Goal: Information Seeking & Learning: Learn about a topic

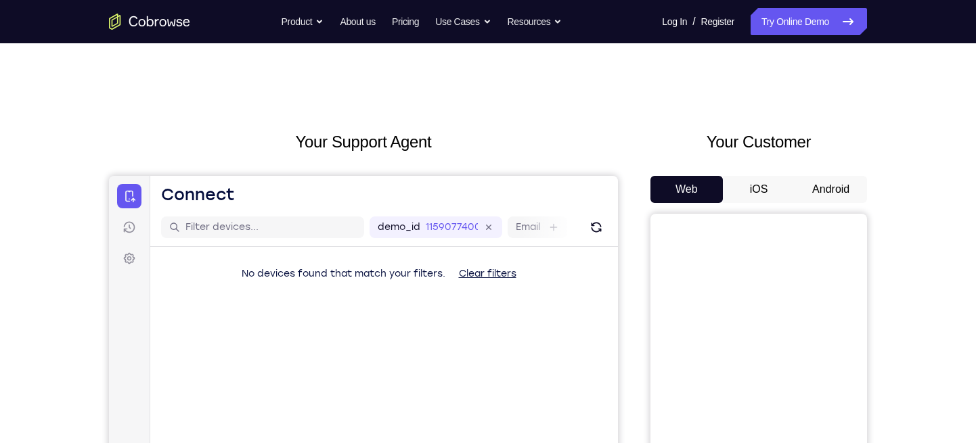
click at [813, 176] on button "Android" at bounding box center [831, 189] width 72 height 27
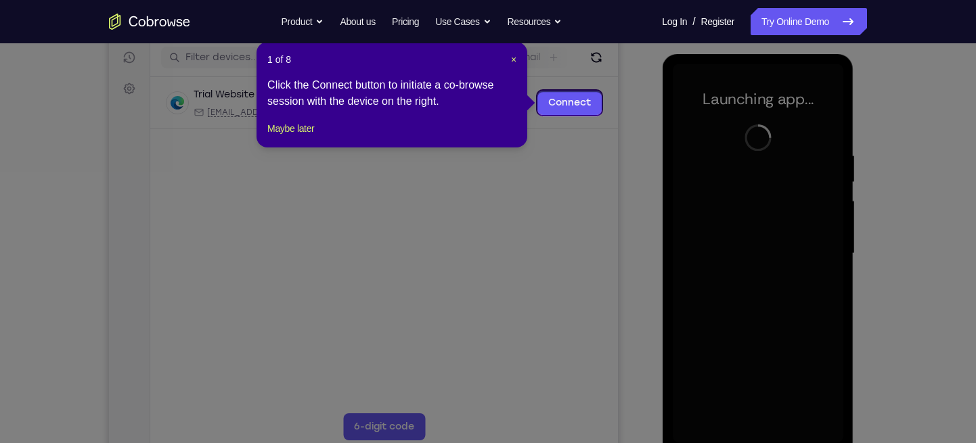
scroll to position [168, 0]
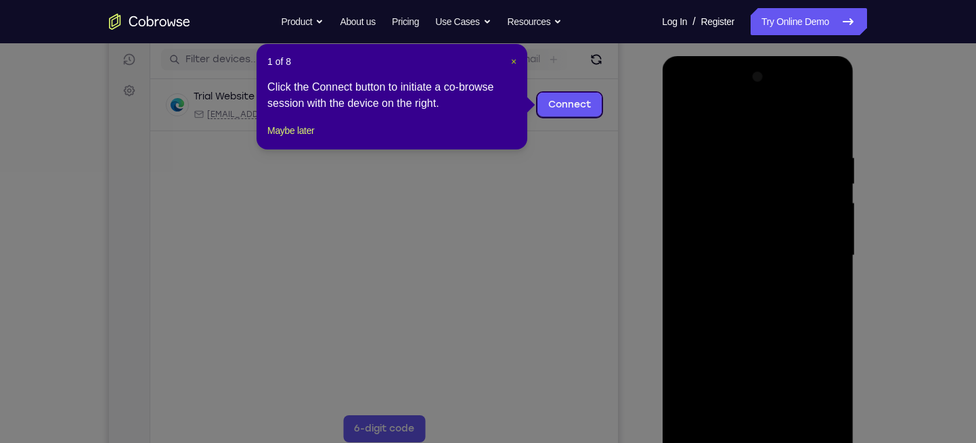
click at [513, 64] on span "×" at bounding box center [513, 61] width 5 height 11
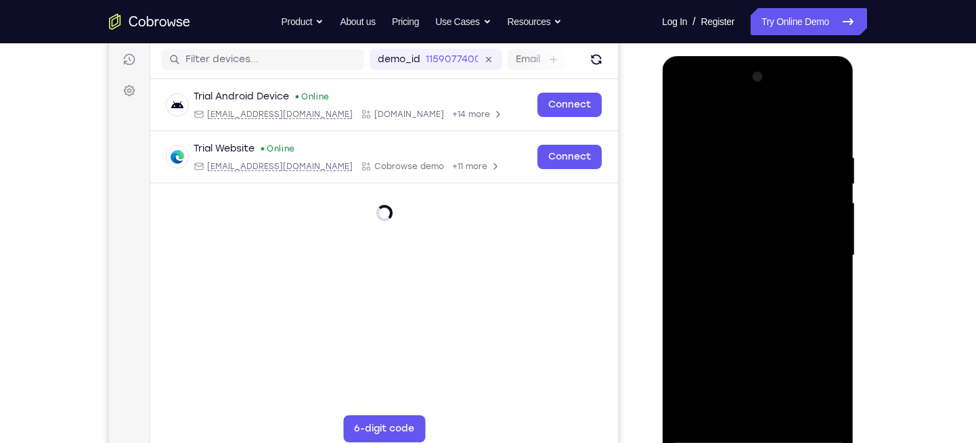
click at [759, 437] on div at bounding box center [757, 255] width 171 height 379
click at [817, 376] on div at bounding box center [757, 255] width 171 height 379
click at [728, 123] on div at bounding box center [757, 255] width 171 height 379
click at [734, 177] on div at bounding box center [757, 255] width 171 height 379
click at [743, 99] on div at bounding box center [757, 255] width 171 height 379
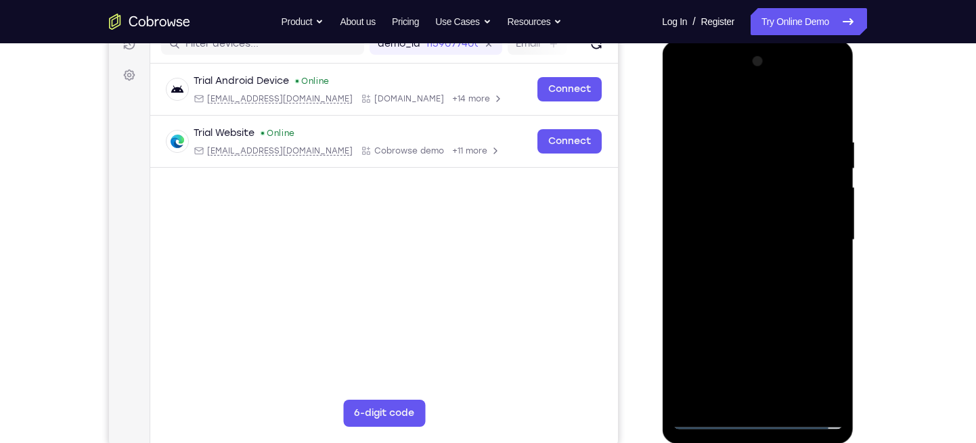
scroll to position [183, 0]
drag, startPoint x: 765, startPoint y: 281, endPoint x: 765, endPoint y: 235, distance: 46.0
click at [765, 235] on div at bounding box center [757, 240] width 171 height 379
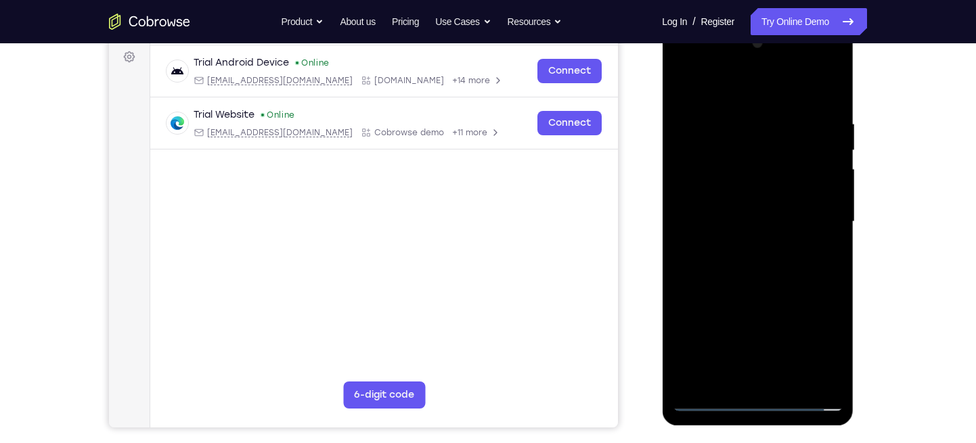
scroll to position [204, 0]
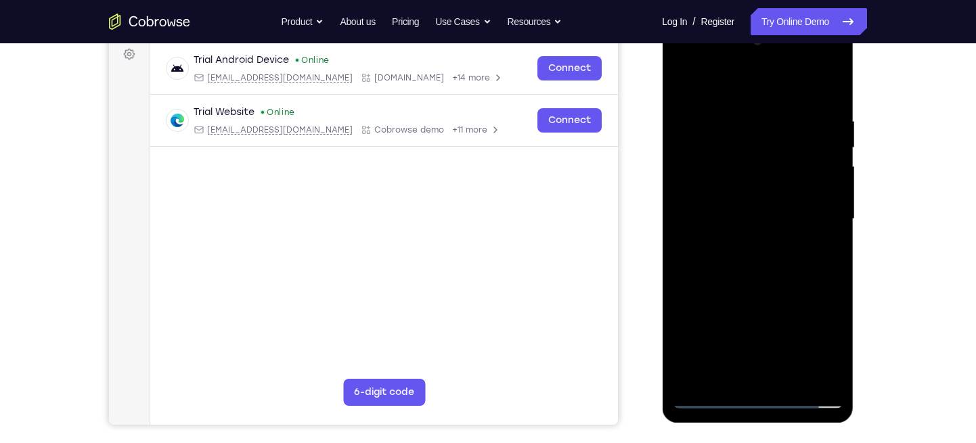
drag, startPoint x: 814, startPoint y: 278, endPoint x: 805, endPoint y: 210, distance: 68.3
click at [805, 210] on div at bounding box center [757, 219] width 171 height 379
drag, startPoint x: 795, startPoint y: 253, endPoint x: 791, endPoint y: 231, distance: 21.9
click at [791, 231] on div at bounding box center [757, 219] width 171 height 379
click at [865, 296] on div at bounding box center [758, 217] width 217 height 416
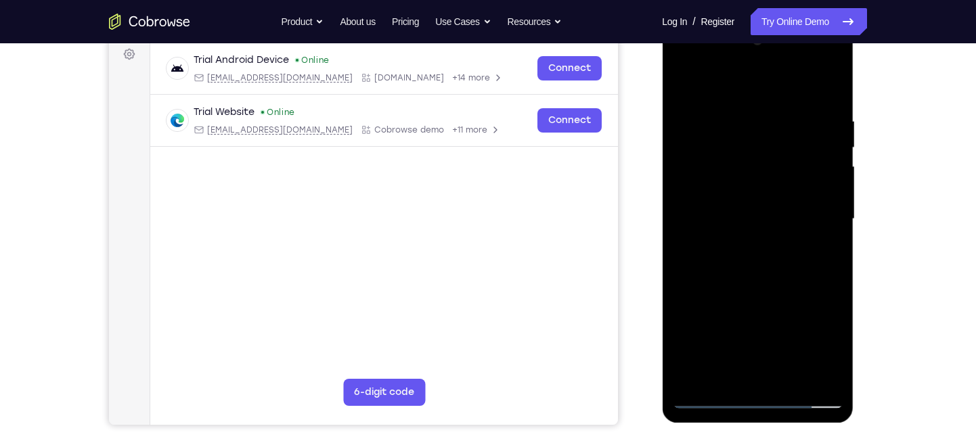
drag, startPoint x: 804, startPoint y: 261, endPoint x: 791, endPoint y: 162, distance: 99.7
click at [791, 162] on div at bounding box center [757, 219] width 171 height 379
drag, startPoint x: 755, startPoint y: 306, endPoint x: 783, endPoint y: 115, distance: 193.0
click at [783, 115] on div at bounding box center [757, 219] width 171 height 379
drag, startPoint x: 759, startPoint y: 329, endPoint x: 759, endPoint y: 287, distance: 42.0
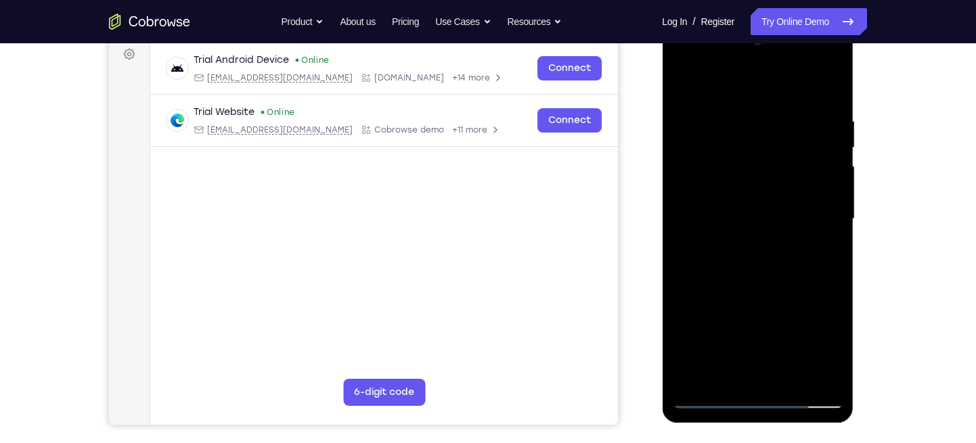
click at [759, 287] on div at bounding box center [757, 219] width 171 height 379
drag, startPoint x: 789, startPoint y: 293, endPoint x: 778, endPoint y: 198, distance: 95.3
click at [778, 198] on div at bounding box center [757, 219] width 171 height 379
drag, startPoint x: 770, startPoint y: 290, endPoint x: 767, endPoint y: 271, distance: 19.3
click at [767, 271] on div at bounding box center [757, 219] width 171 height 379
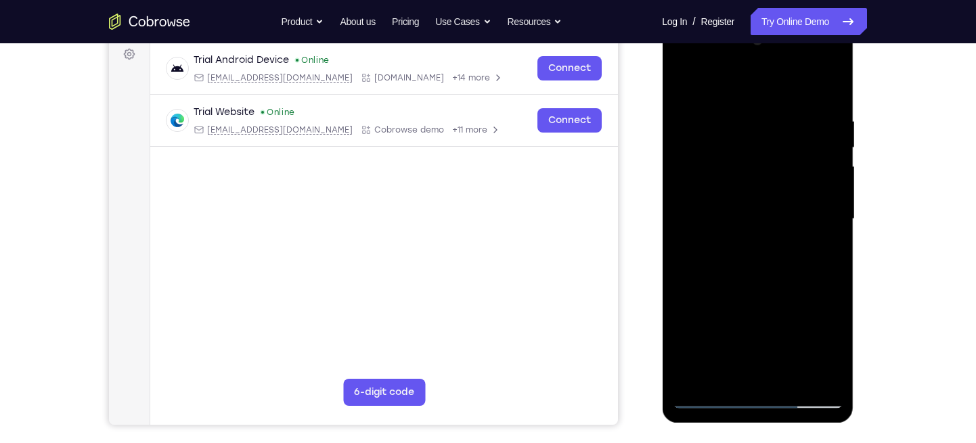
click at [751, 275] on div at bounding box center [757, 219] width 171 height 379
drag, startPoint x: 783, startPoint y: 255, endPoint x: 784, endPoint y: 203, distance: 52.1
click at [784, 203] on div at bounding box center [757, 219] width 171 height 379
drag, startPoint x: 763, startPoint y: 313, endPoint x: 762, endPoint y: 273, distance: 40.0
click at [762, 273] on div at bounding box center [757, 219] width 171 height 379
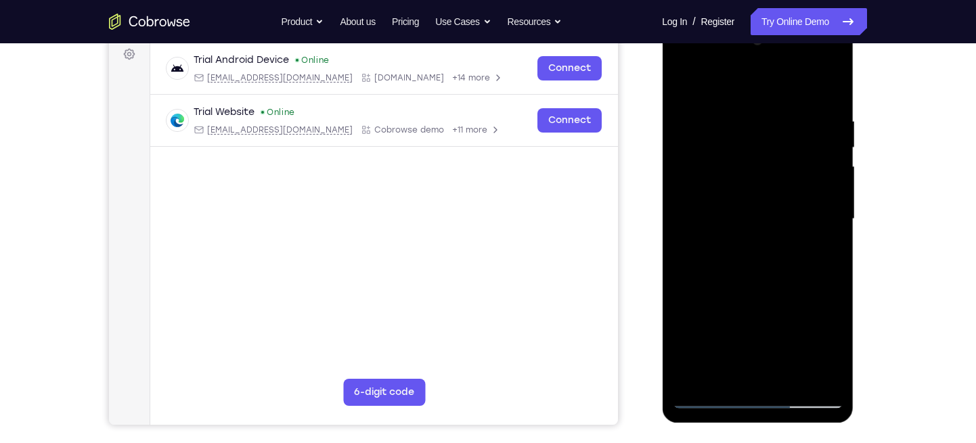
drag, startPoint x: 757, startPoint y: 301, endPoint x: 756, endPoint y: 274, distance: 27.1
click at [756, 274] on div at bounding box center [757, 219] width 171 height 379
drag, startPoint x: 777, startPoint y: 251, endPoint x: 786, endPoint y: 173, distance: 78.3
click at [786, 173] on div at bounding box center [757, 219] width 171 height 379
drag, startPoint x: 791, startPoint y: 294, endPoint x: 780, endPoint y: 237, distance: 58.4
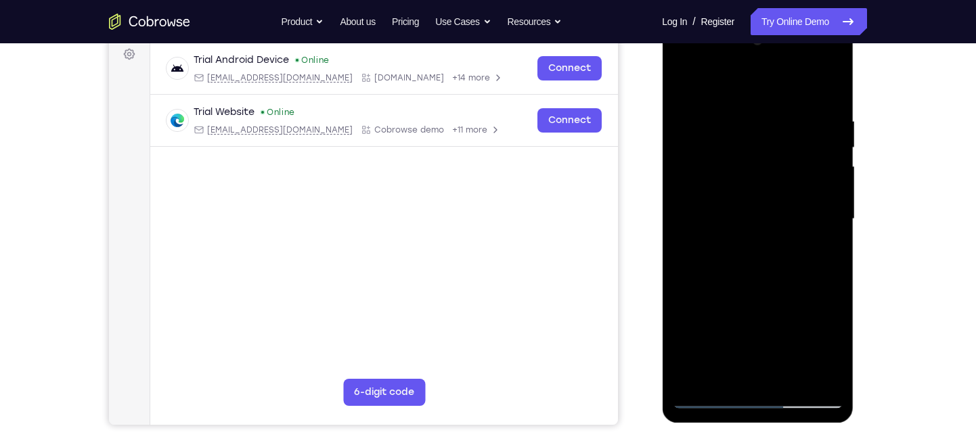
click at [780, 237] on div at bounding box center [757, 219] width 171 height 379
drag, startPoint x: 763, startPoint y: 281, endPoint x: 774, endPoint y: 177, distance: 104.1
click at [774, 177] on div at bounding box center [757, 219] width 171 height 379
drag, startPoint x: 789, startPoint y: 290, endPoint x: 787, endPoint y: 271, distance: 19.0
click at [787, 271] on div at bounding box center [757, 219] width 171 height 379
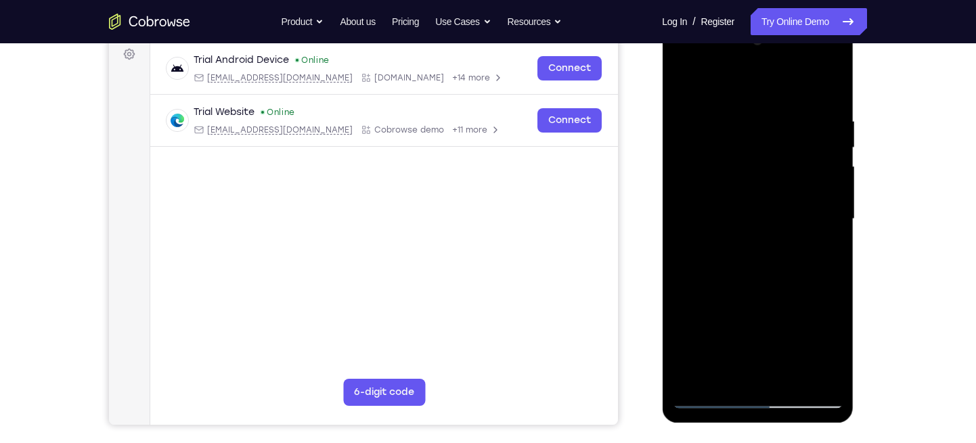
drag, startPoint x: 791, startPoint y: 290, endPoint x: 782, endPoint y: 157, distance: 133.0
click at [782, 157] on div at bounding box center [757, 219] width 171 height 379
drag, startPoint x: 770, startPoint y: 283, endPoint x: 767, endPoint y: 261, distance: 22.6
click at [767, 261] on div at bounding box center [757, 219] width 171 height 379
drag, startPoint x: 752, startPoint y: 267, endPoint x: 754, endPoint y: 179, distance: 88.0
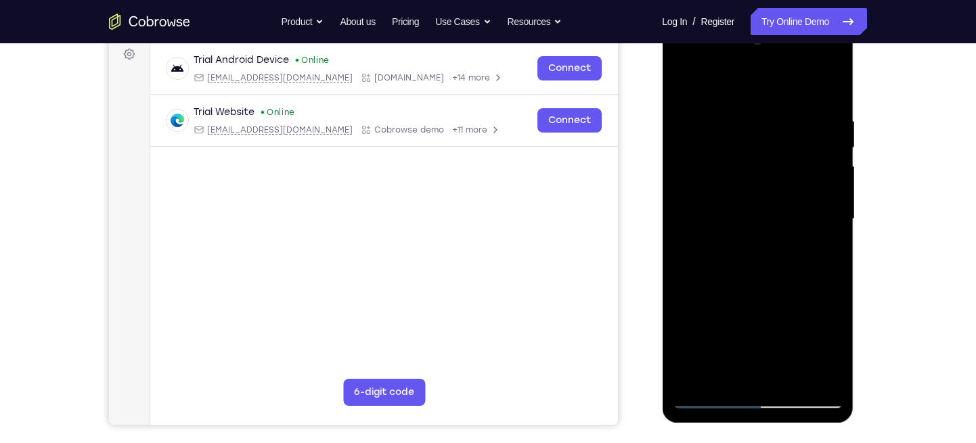
click at [754, 179] on div at bounding box center [757, 219] width 171 height 379
drag, startPoint x: 765, startPoint y: 284, endPoint x: 761, endPoint y: 254, distance: 30.1
click at [761, 254] on div at bounding box center [757, 219] width 171 height 379
drag, startPoint x: 761, startPoint y: 254, endPoint x: 769, endPoint y: 129, distance: 126.2
click at [769, 129] on div at bounding box center [757, 219] width 171 height 379
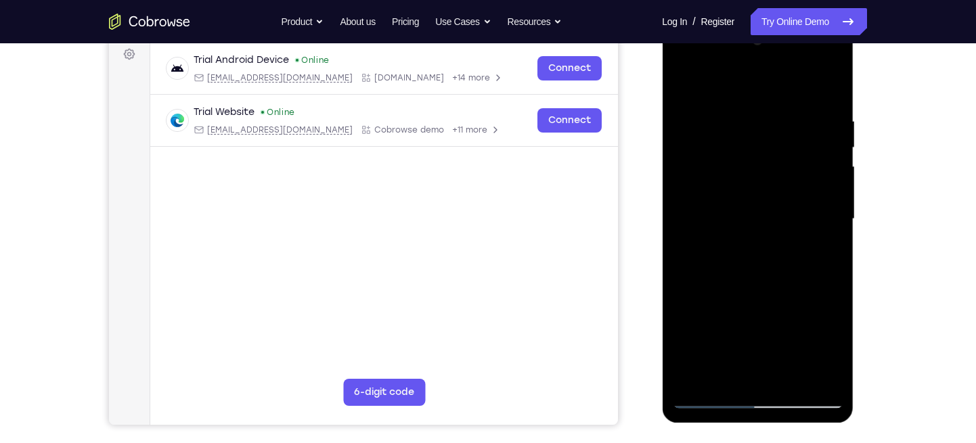
drag, startPoint x: 807, startPoint y: 256, endPoint x: 805, endPoint y: 271, distance: 15.7
click at [805, 271] on div at bounding box center [757, 219] width 171 height 379
click at [765, 256] on div at bounding box center [757, 219] width 171 height 379
click at [753, 235] on div at bounding box center [757, 219] width 171 height 379
drag, startPoint x: 823, startPoint y: 329, endPoint x: 807, endPoint y: 116, distance: 213.1
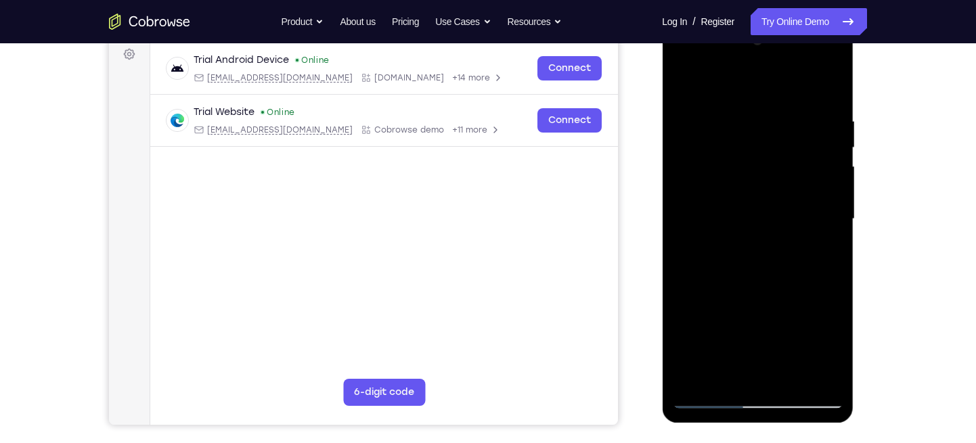
click at [807, 116] on div at bounding box center [757, 219] width 171 height 379
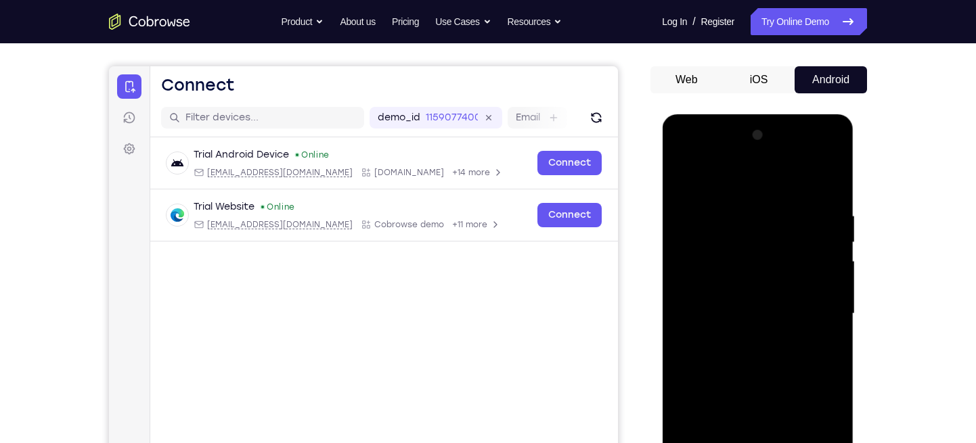
scroll to position [109, 0]
drag, startPoint x: 749, startPoint y: 215, endPoint x: 755, endPoint y: 348, distance: 133.5
click at [755, 348] on div at bounding box center [757, 314] width 171 height 379
click at [826, 318] on div at bounding box center [757, 314] width 171 height 379
click at [828, 314] on div at bounding box center [757, 314] width 171 height 379
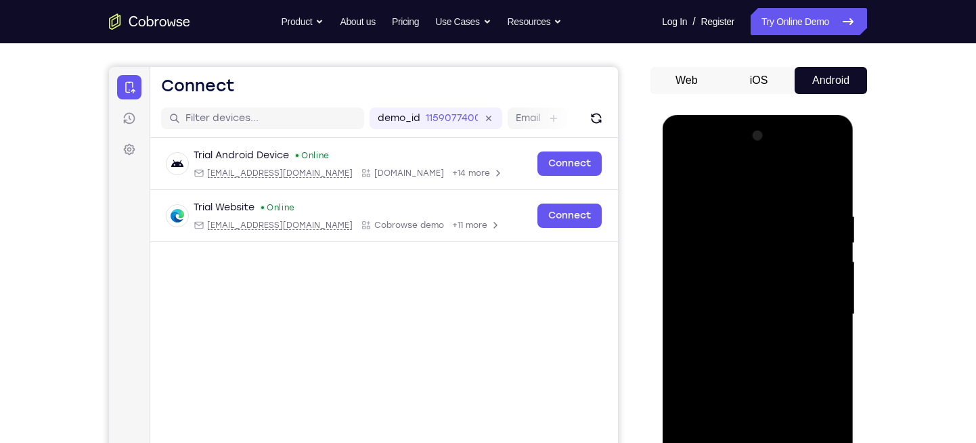
click at [772, 284] on div at bounding box center [757, 314] width 171 height 379
click at [705, 314] on div at bounding box center [757, 314] width 171 height 379
click at [706, 314] on div at bounding box center [757, 314] width 171 height 379
click at [717, 279] on div at bounding box center [757, 314] width 171 height 379
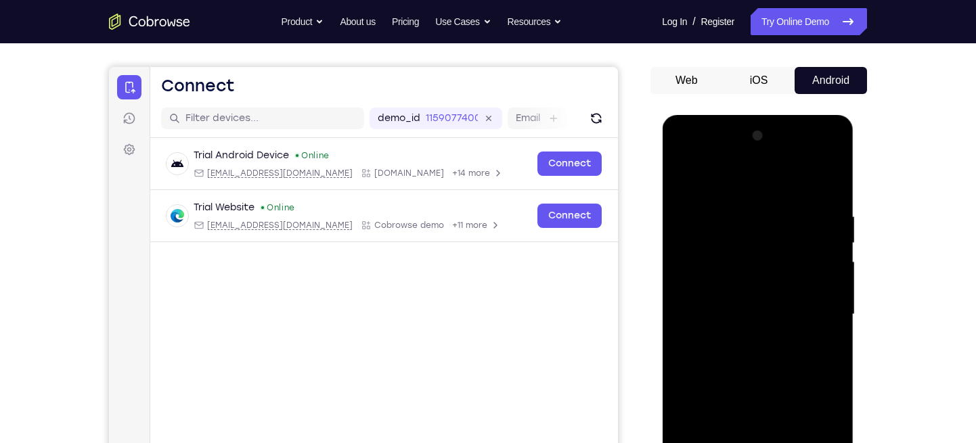
click at [728, 284] on div at bounding box center [757, 314] width 171 height 379
click at [705, 313] on div at bounding box center [757, 314] width 171 height 379
click at [713, 313] on div at bounding box center [757, 314] width 171 height 379
click at [710, 313] on div at bounding box center [757, 314] width 171 height 379
click at [715, 282] on div at bounding box center [757, 314] width 171 height 379
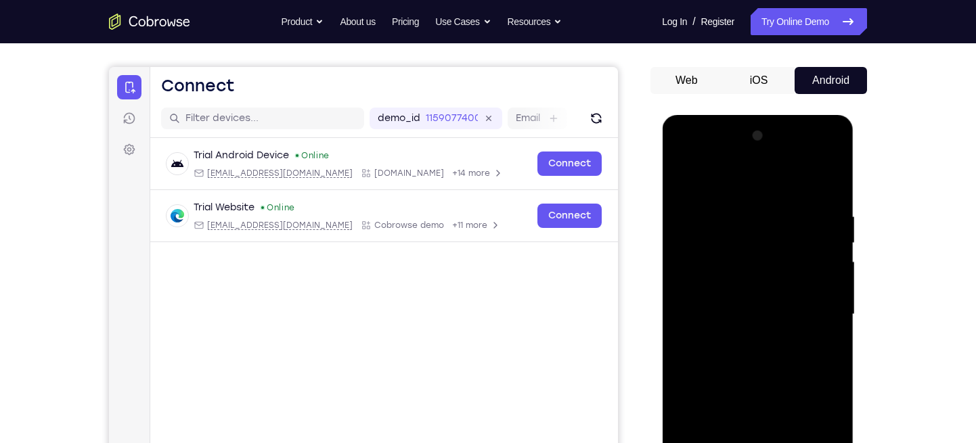
click at [725, 298] on div at bounding box center [757, 314] width 171 height 379
click at [717, 313] on div at bounding box center [757, 314] width 171 height 379
click at [714, 315] on div at bounding box center [757, 314] width 171 height 379
click at [711, 315] on div at bounding box center [757, 314] width 171 height 379
click at [715, 315] on div at bounding box center [757, 314] width 171 height 379
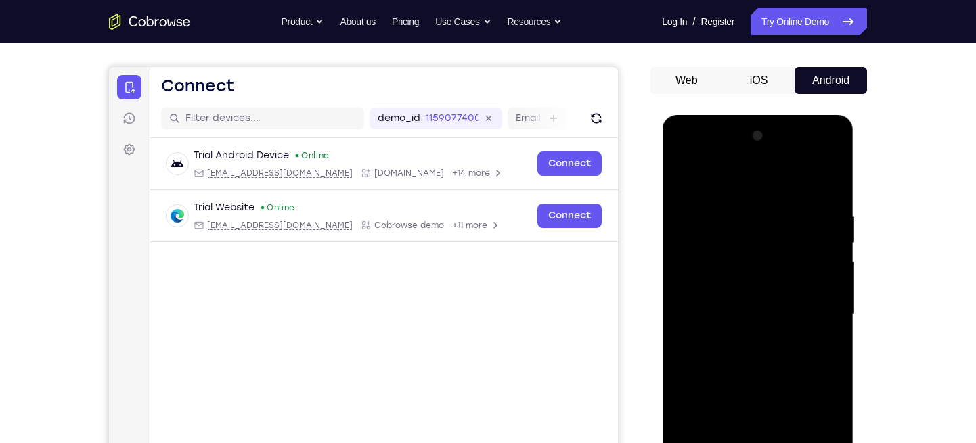
click at [717, 314] on div at bounding box center [757, 314] width 171 height 379
click at [722, 314] on div at bounding box center [757, 314] width 171 height 379
click at [725, 314] on div at bounding box center [757, 314] width 171 height 379
click at [728, 314] on div at bounding box center [757, 314] width 171 height 379
click at [733, 314] on div at bounding box center [757, 314] width 171 height 379
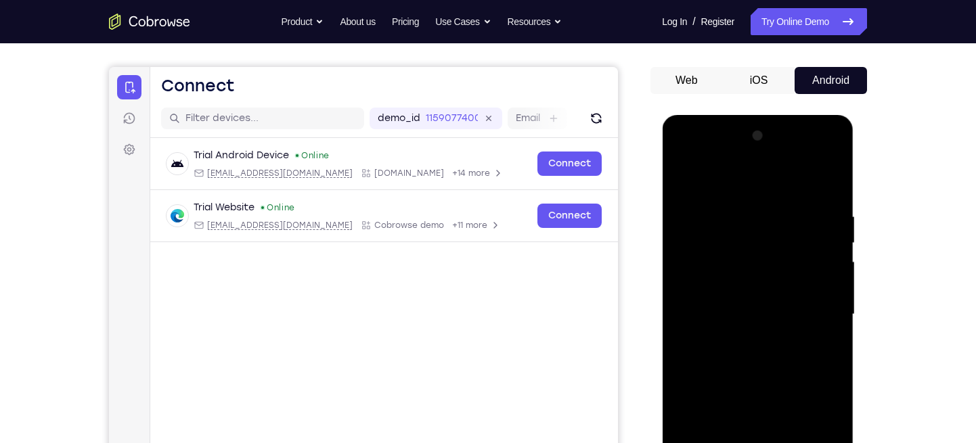
click at [764, 282] on div at bounding box center [757, 314] width 171 height 379
click at [737, 314] on div at bounding box center [757, 314] width 171 height 379
click at [738, 292] on div at bounding box center [757, 314] width 171 height 379
click at [740, 314] on div at bounding box center [757, 314] width 171 height 379
click at [740, 313] on div at bounding box center [757, 314] width 171 height 379
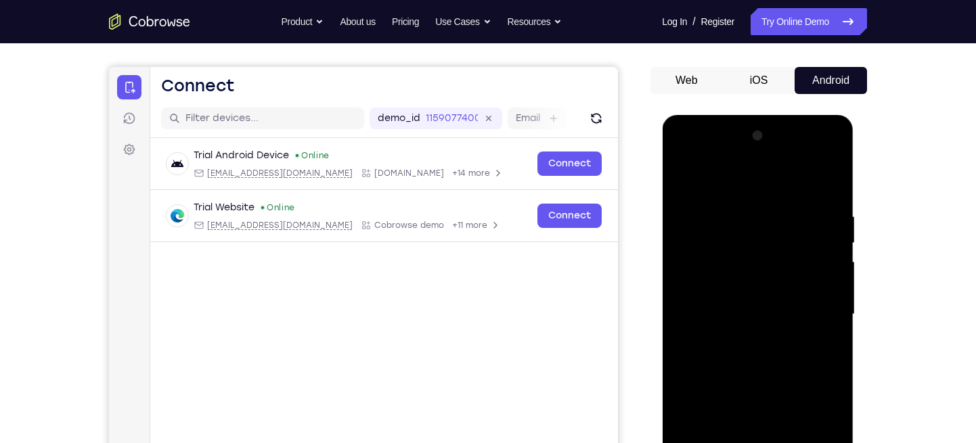
click at [738, 315] on div at bounding box center [757, 314] width 171 height 379
click at [735, 315] on div at bounding box center [757, 314] width 171 height 379
click at [779, 286] on div at bounding box center [757, 314] width 171 height 379
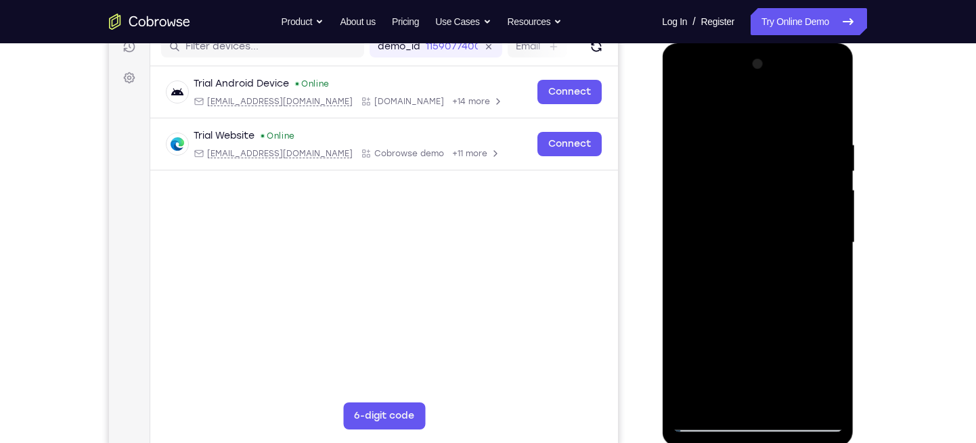
scroll to position [160, 0]
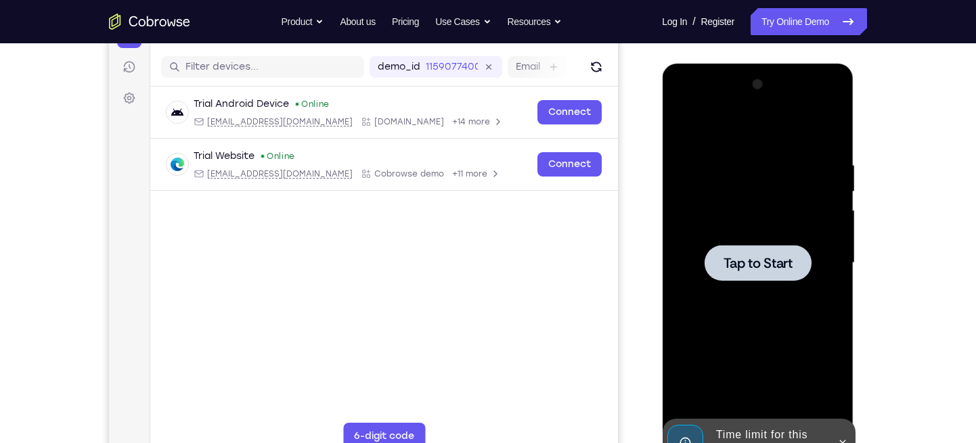
click at [778, 276] on div at bounding box center [757, 263] width 107 height 36
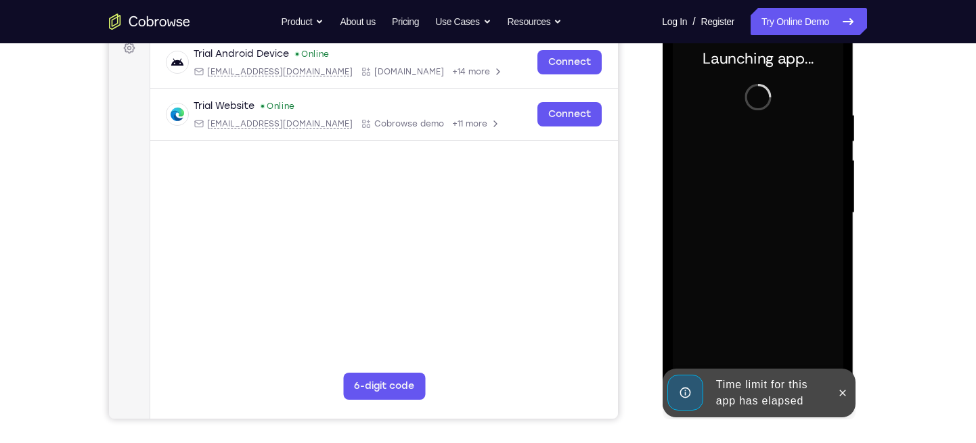
scroll to position [206, 0]
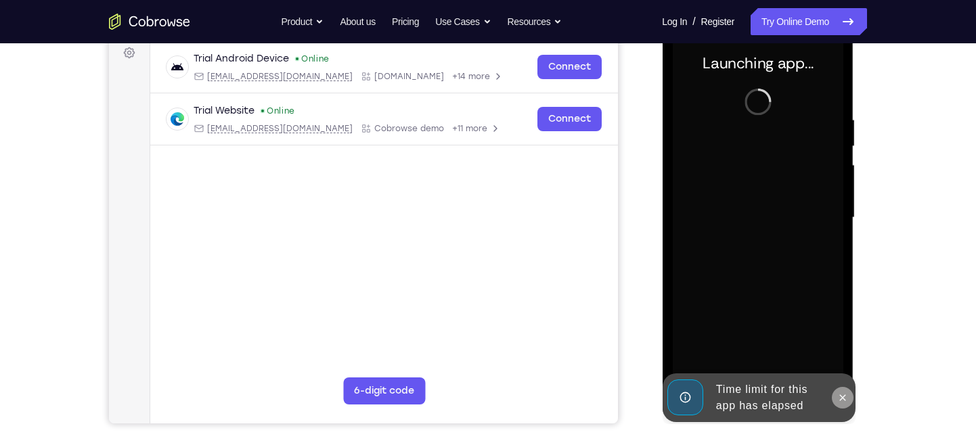
click at [839, 398] on icon at bounding box center [842, 398] width 11 height 11
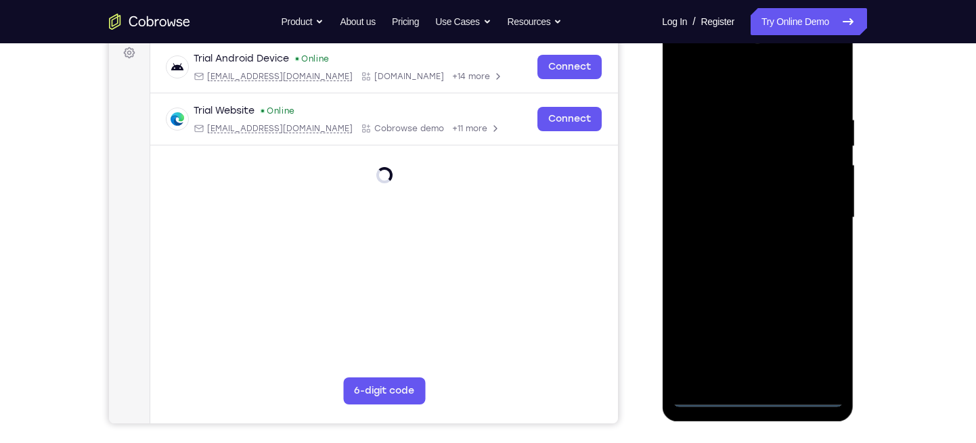
click at [758, 395] on div at bounding box center [757, 217] width 171 height 379
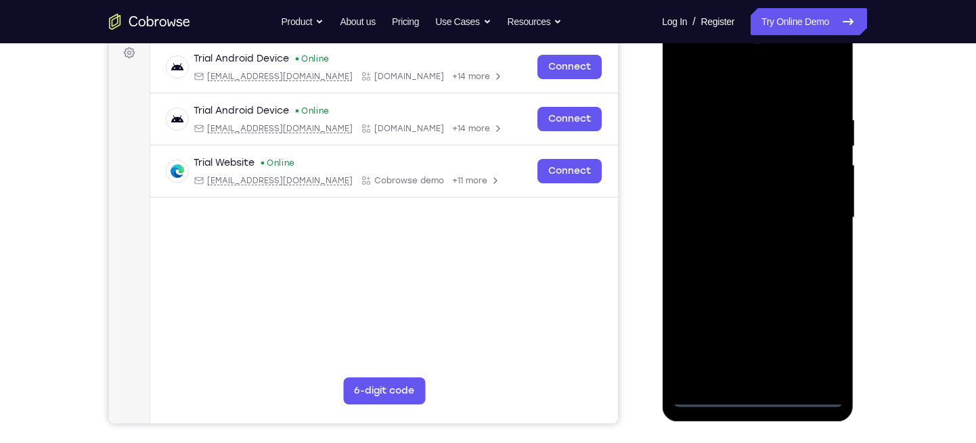
click at [810, 345] on div at bounding box center [757, 217] width 171 height 379
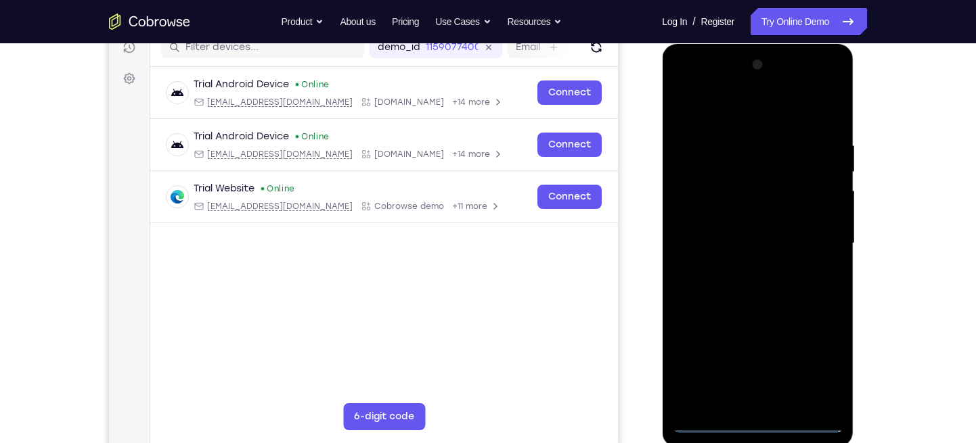
click at [722, 105] on div at bounding box center [757, 243] width 171 height 379
click at [758, 169] on div at bounding box center [757, 243] width 171 height 379
drag, startPoint x: 746, startPoint y: 322, endPoint x: 763, endPoint y: 116, distance: 206.5
click at [763, 116] on div at bounding box center [757, 243] width 171 height 379
drag, startPoint x: 768, startPoint y: 321, endPoint x: 787, endPoint y: 167, distance: 154.9
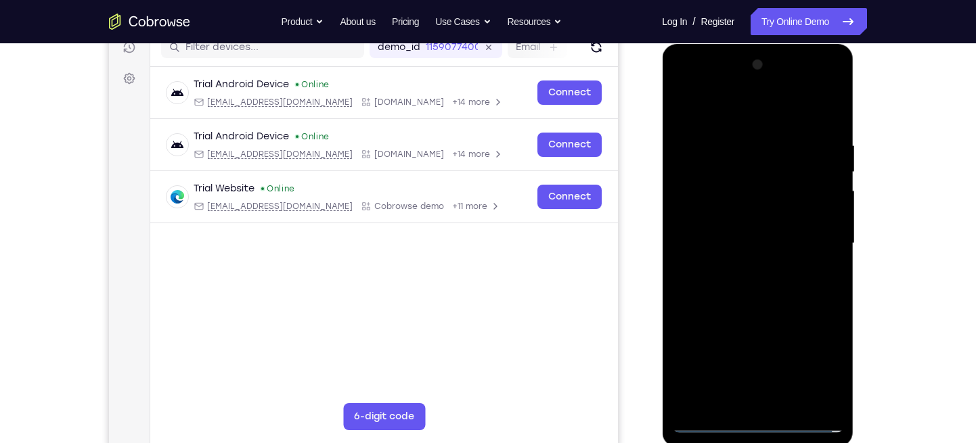
click at [787, 167] on div at bounding box center [757, 243] width 171 height 379
click at [744, 354] on div at bounding box center [757, 243] width 171 height 379
drag, startPoint x: 743, startPoint y: 339, endPoint x: 761, endPoint y: 154, distance: 185.6
click at [761, 154] on div at bounding box center [757, 243] width 171 height 379
drag, startPoint x: 754, startPoint y: 336, endPoint x: 771, endPoint y: 184, distance: 153.2
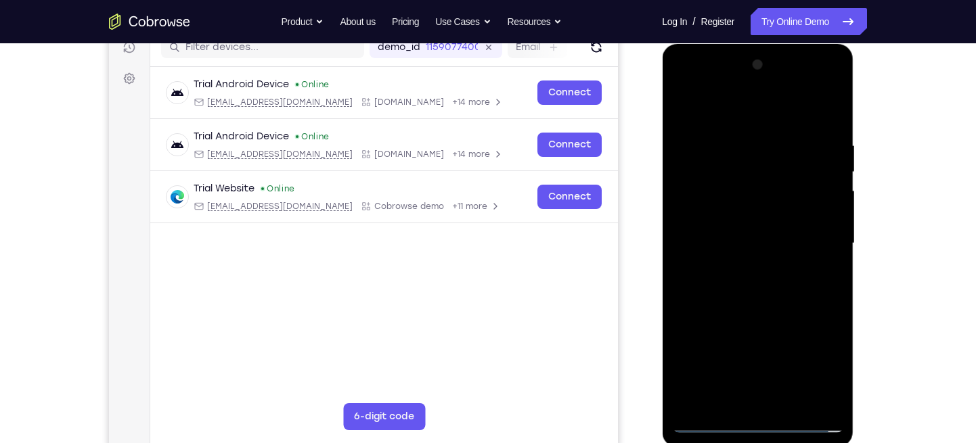
click at [771, 184] on div at bounding box center [757, 243] width 171 height 379
drag, startPoint x: 745, startPoint y: 276, endPoint x: 763, endPoint y: 169, distance: 108.5
click at [763, 169] on div at bounding box center [757, 243] width 171 height 379
drag, startPoint x: 745, startPoint y: 309, endPoint x: 763, endPoint y: 137, distance: 172.2
click at [763, 137] on div at bounding box center [757, 243] width 171 height 379
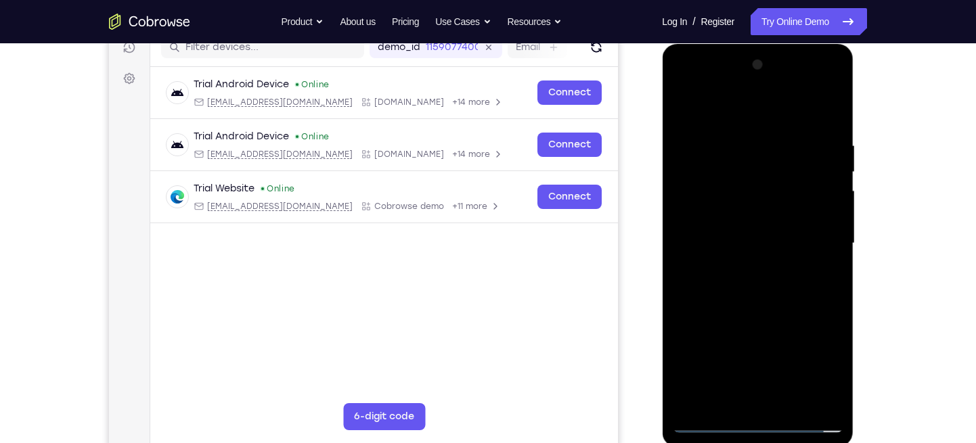
drag, startPoint x: 734, startPoint y: 354, endPoint x: 741, endPoint y: 242, distance: 111.9
click at [741, 242] on div at bounding box center [757, 243] width 171 height 379
click at [799, 203] on div at bounding box center [757, 243] width 171 height 379
click at [755, 132] on div at bounding box center [757, 243] width 171 height 379
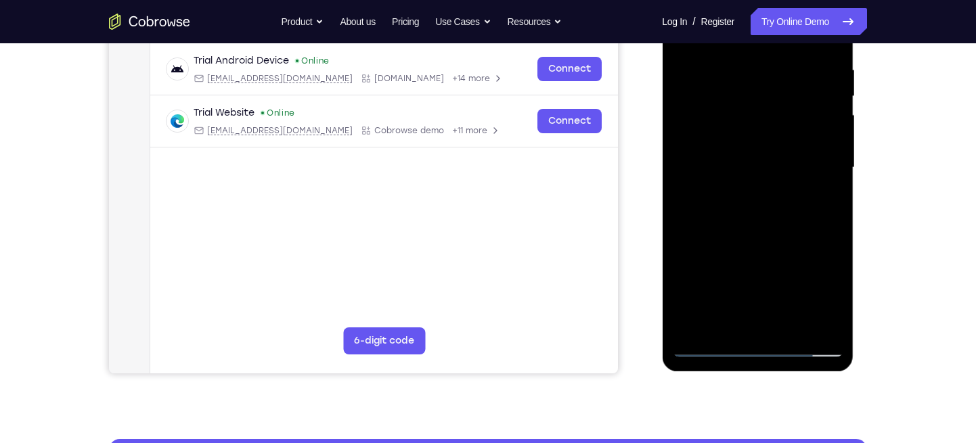
scroll to position [257, 0]
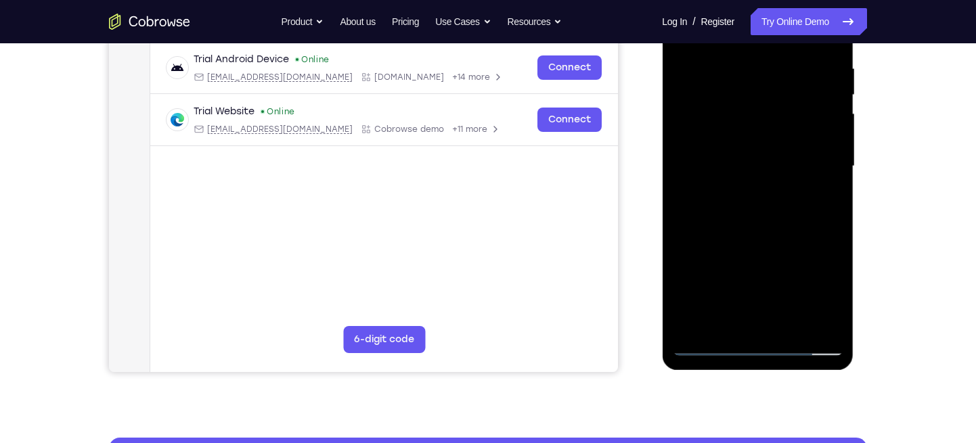
click at [706, 349] on div at bounding box center [757, 166] width 171 height 379
click at [709, 345] on div at bounding box center [757, 166] width 171 height 379
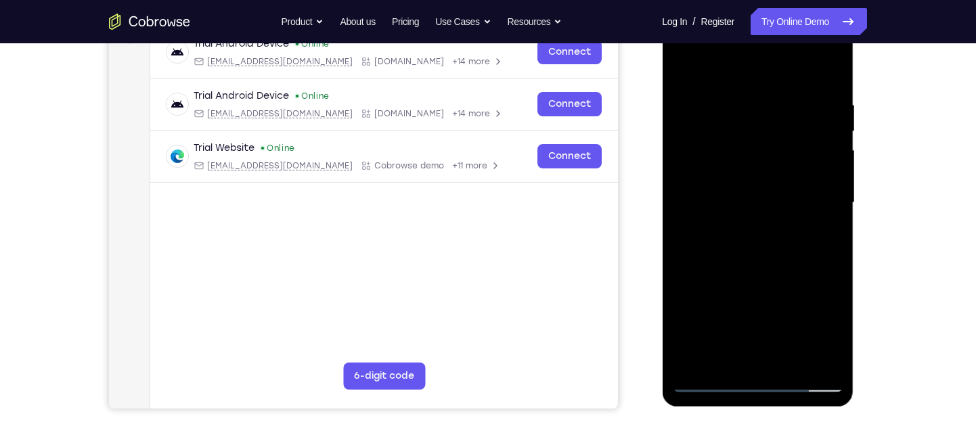
drag, startPoint x: 747, startPoint y: 275, endPoint x: 762, endPoint y: 125, distance: 151.7
click at [762, 125] on div at bounding box center [757, 203] width 171 height 379
drag, startPoint x: 762, startPoint y: 154, endPoint x: 759, endPoint y: 325, distance: 170.6
click at [759, 325] on div at bounding box center [757, 203] width 171 height 379
drag, startPoint x: 744, startPoint y: 171, endPoint x: 728, endPoint y: 357, distance: 186.8
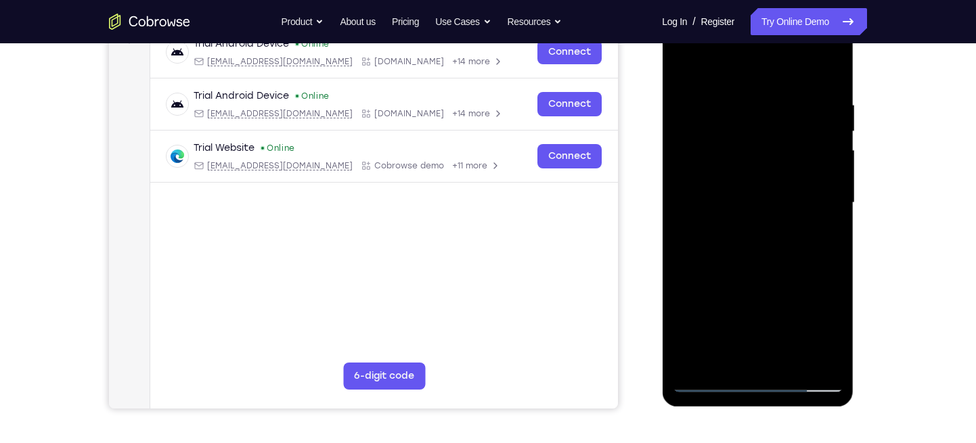
click at [728, 357] on div at bounding box center [757, 203] width 171 height 379
click at [793, 131] on div at bounding box center [757, 203] width 171 height 379
click at [755, 222] on div at bounding box center [757, 203] width 171 height 379
click at [818, 263] on div at bounding box center [757, 203] width 171 height 379
click at [738, 248] on div at bounding box center [757, 203] width 171 height 379
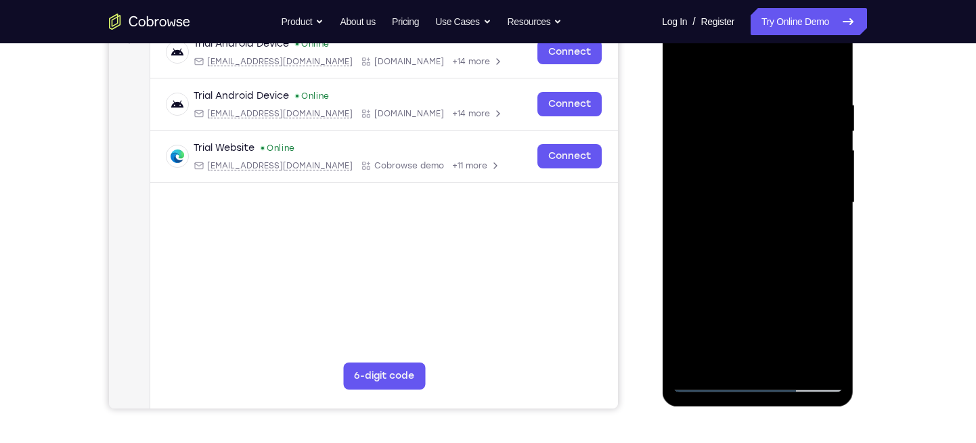
click at [738, 267] on div at bounding box center [757, 203] width 171 height 379
click at [770, 206] on div at bounding box center [757, 203] width 171 height 379
click at [747, 252] on div at bounding box center [757, 203] width 171 height 379
click at [743, 266] on div at bounding box center [757, 203] width 171 height 379
click at [747, 266] on div at bounding box center [757, 203] width 171 height 379
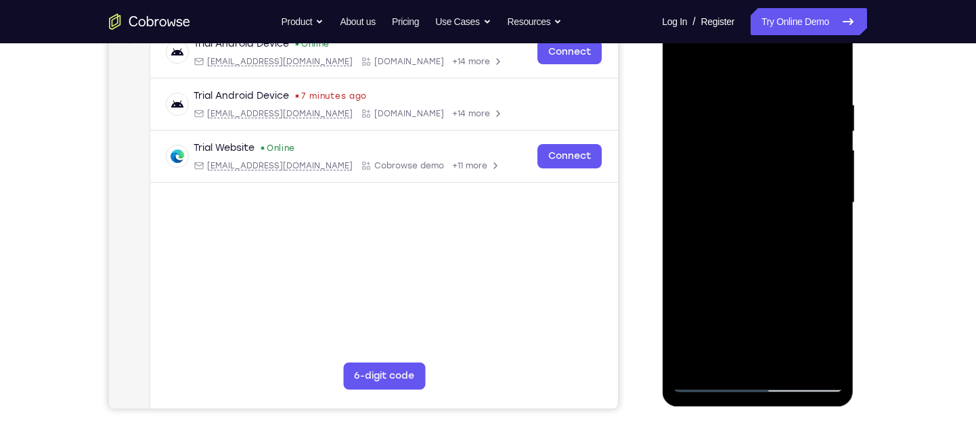
click at [751, 252] on div at bounding box center [757, 203] width 171 height 379
click at [749, 266] on div at bounding box center [757, 203] width 171 height 379
click at [748, 266] on div at bounding box center [757, 203] width 171 height 379
click at [745, 266] on div at bounding box center [757, 203] width 171 height 379
click at [786, 211] on div at bounding box center [757, 203] width 171 height 379
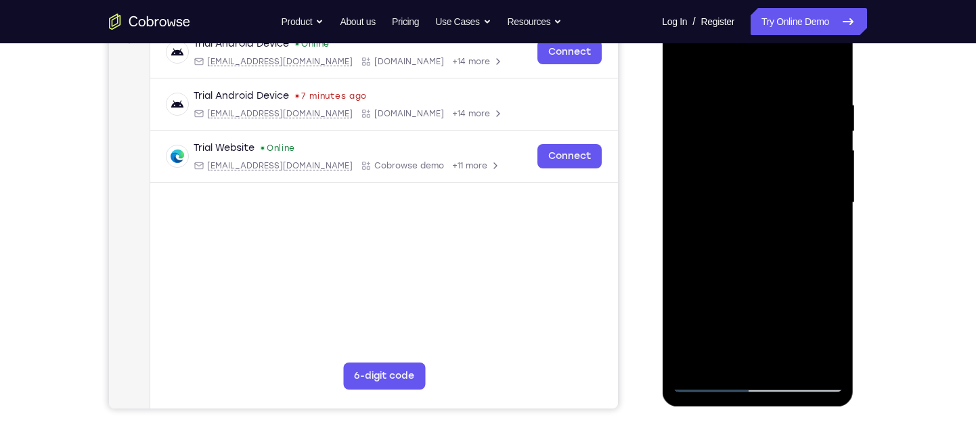
click at [748, 259] on div at bounding box center [757, 203] width 171 height 379
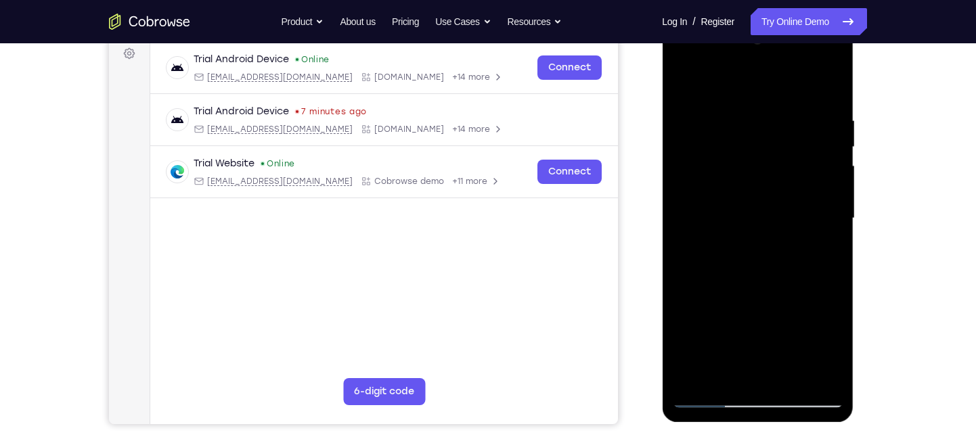
scroll to position [202, 0]
